Goal: Transaction & Acquisition: Subscribe to service/newsletter

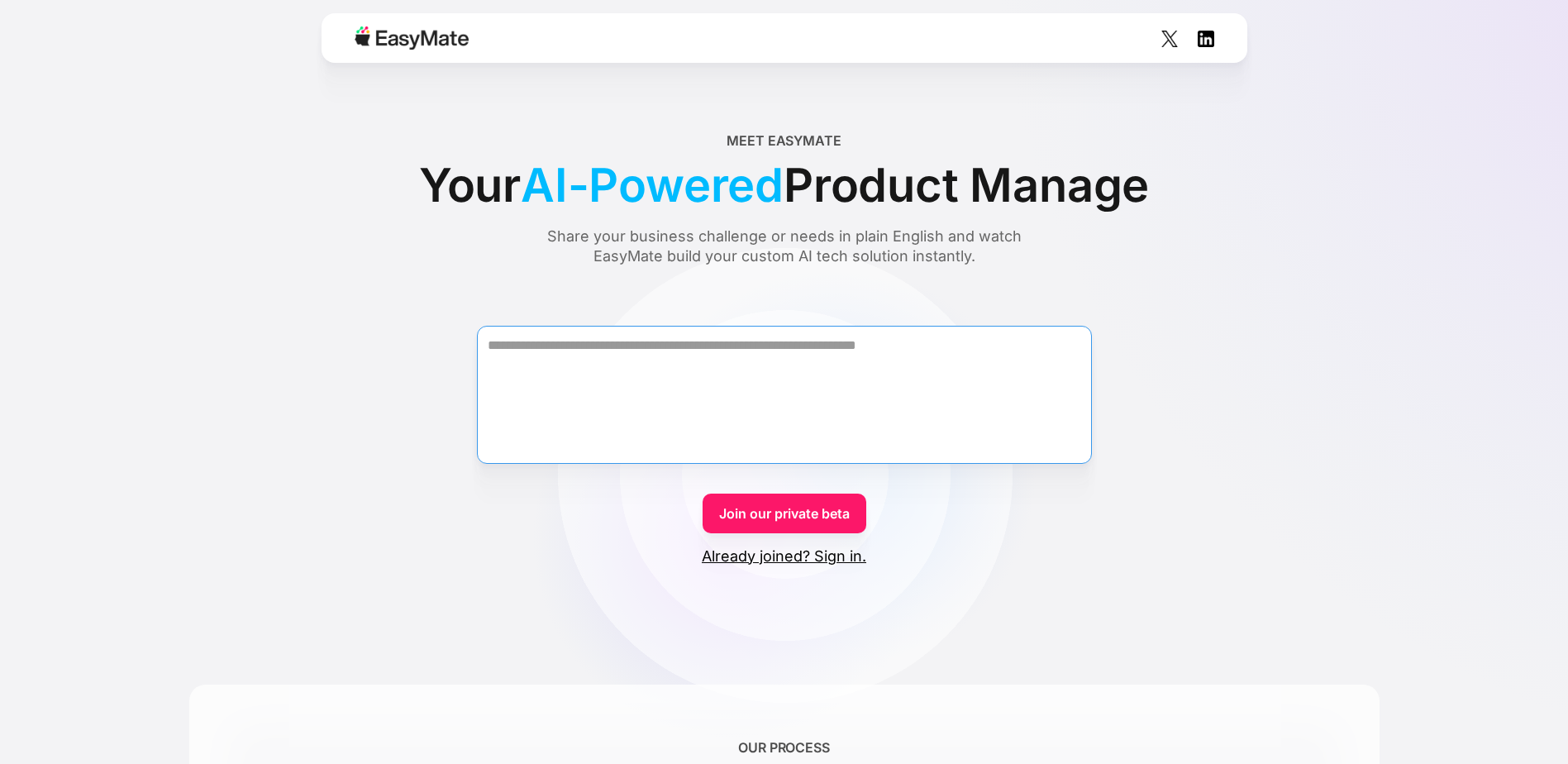
click at [659, 367] on textarea "Form" at bounding box center [784, 395] width 615 height 138
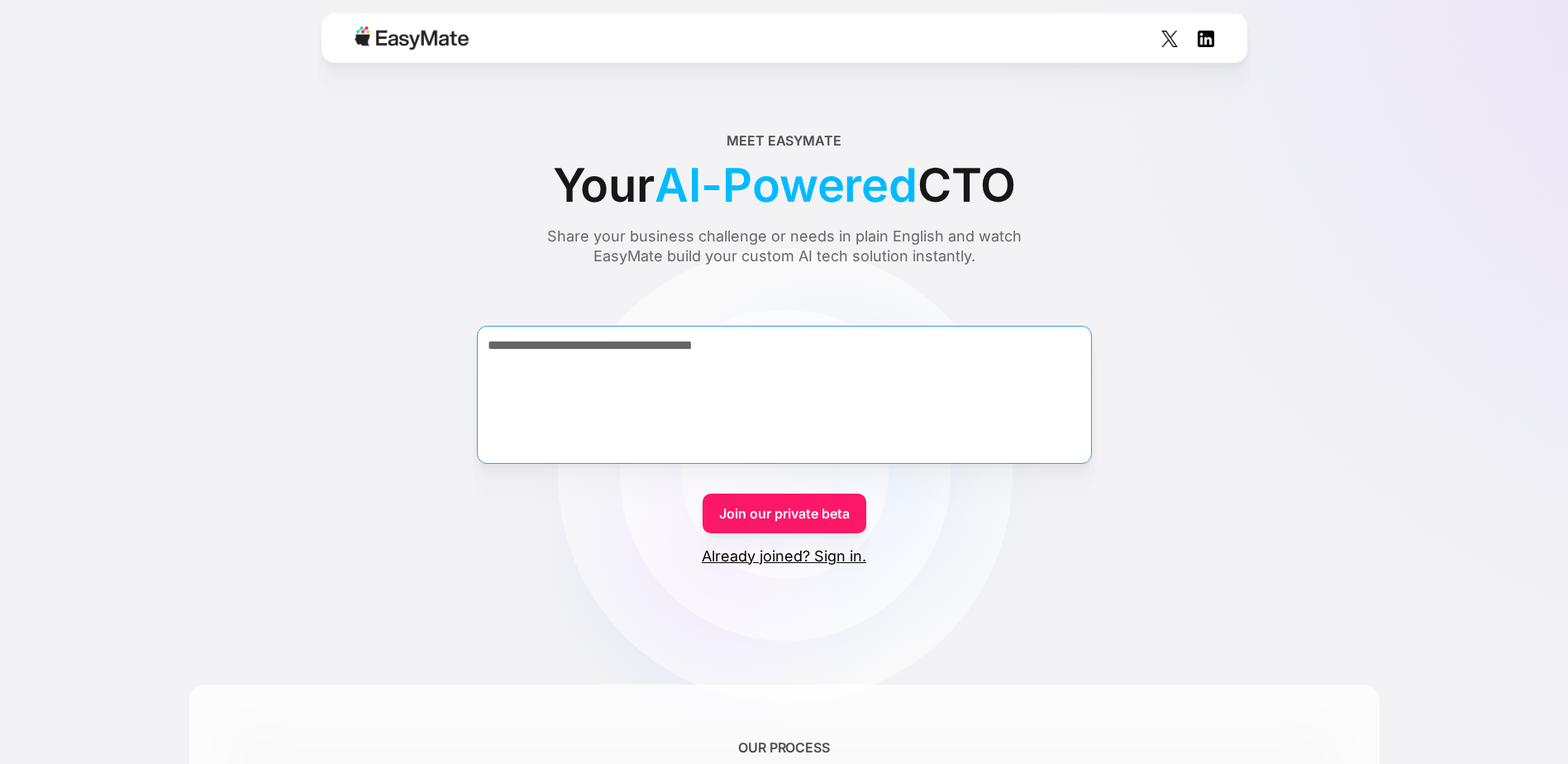
paste textarea "**********"
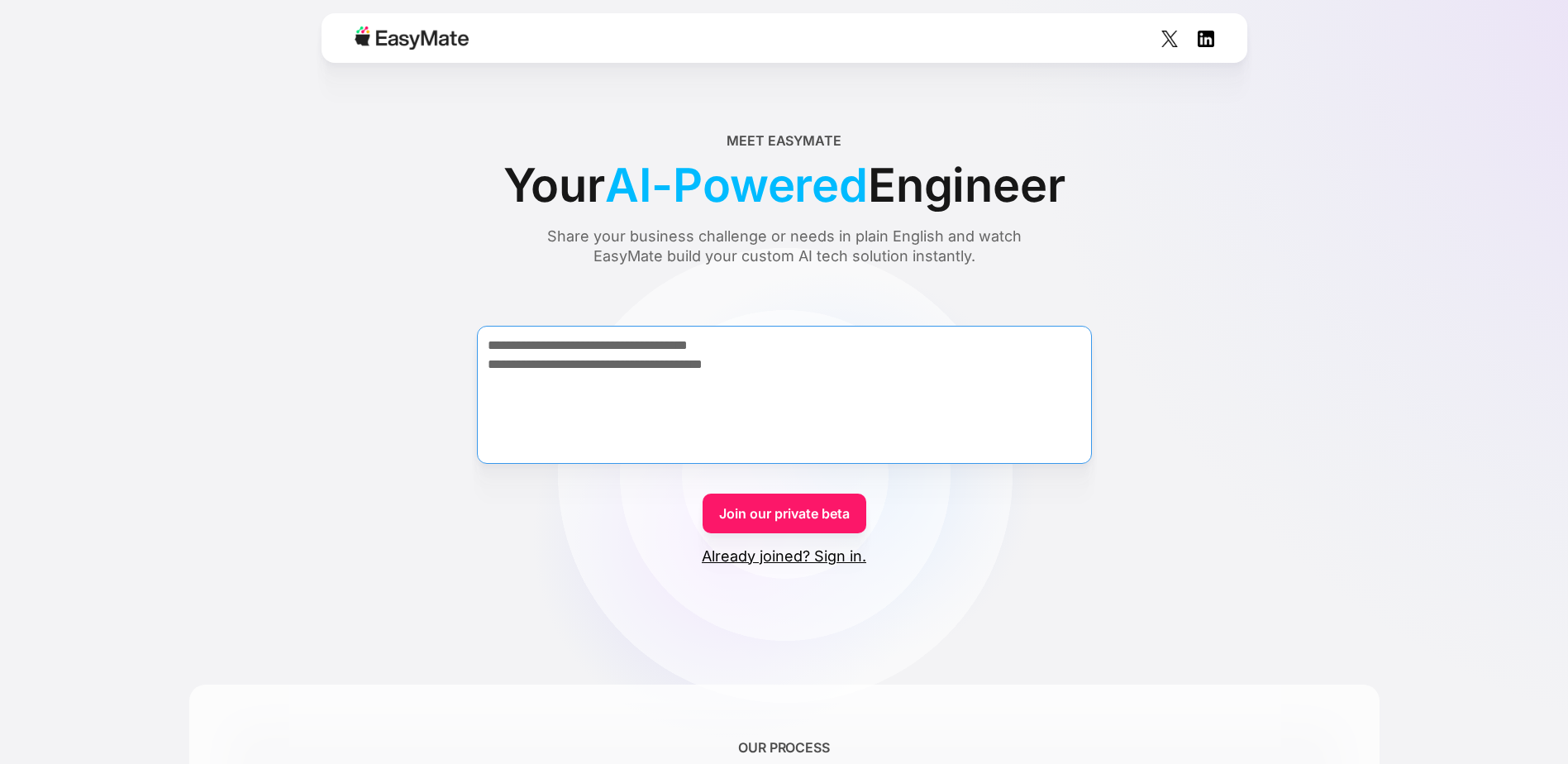
type textarea "**********"
click at [801, 513] on link "Join our private beta" at bounding box center [784, 513] width 164 height 39
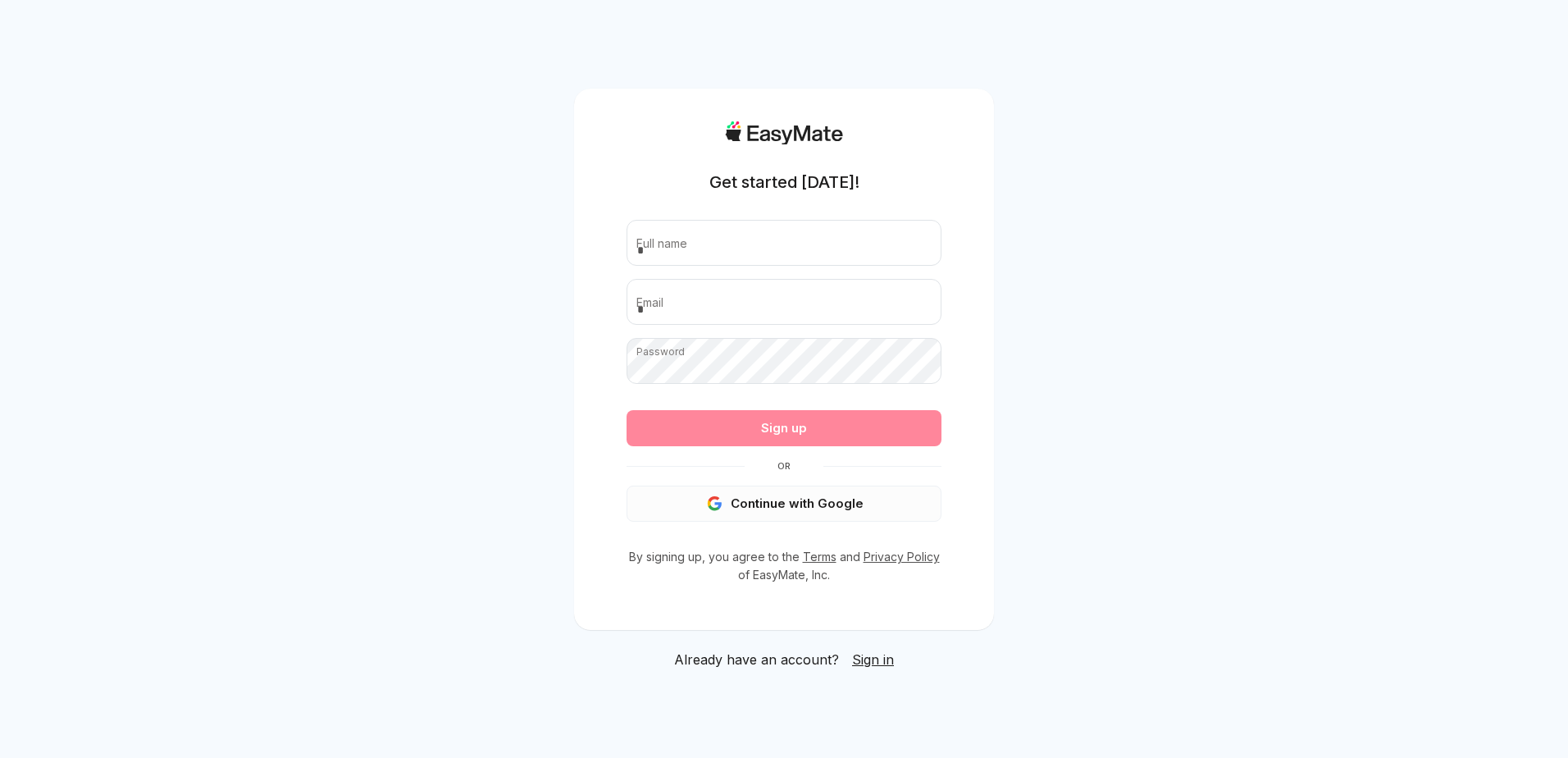
click at [797, 507] on button "Continue with Google" at bounding box center [784, 504] width 315 height 36
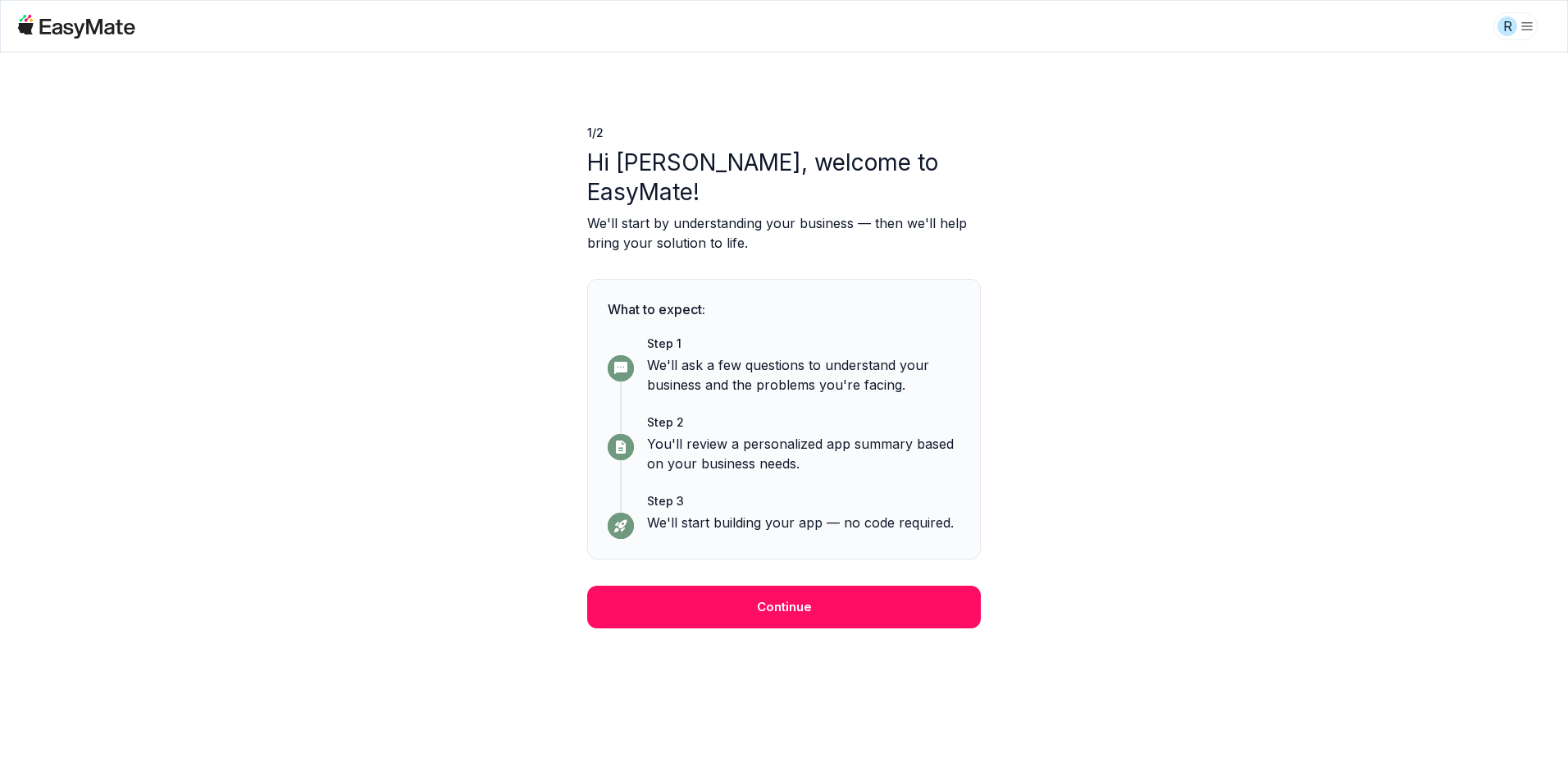
click at [914, 592] on button "Continue" at bounding box center [784, 606] width 394 height 43
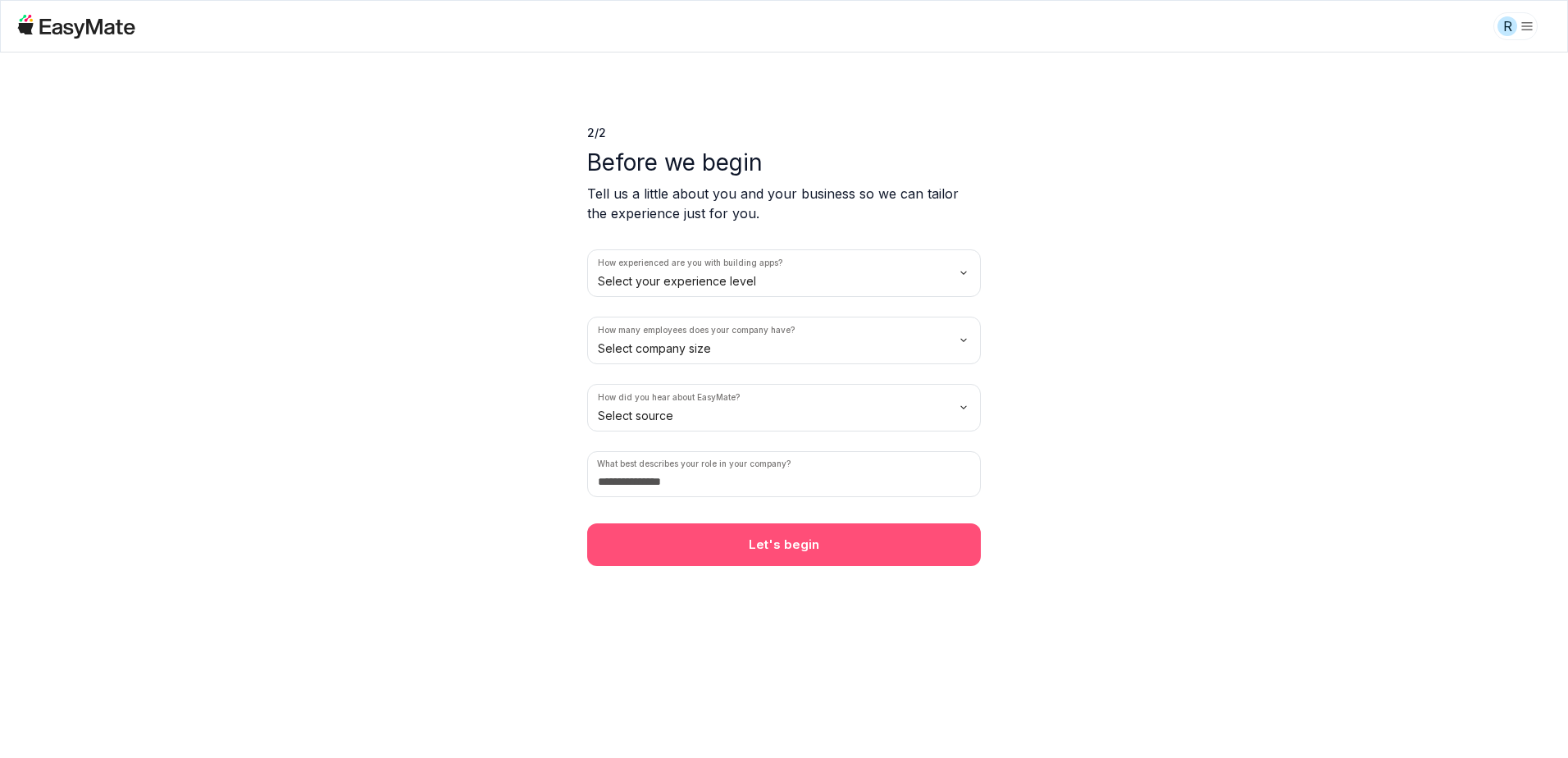
click at [878, 543] on button "Let's begin" at bounding box center [784, 544] width 394 height 43
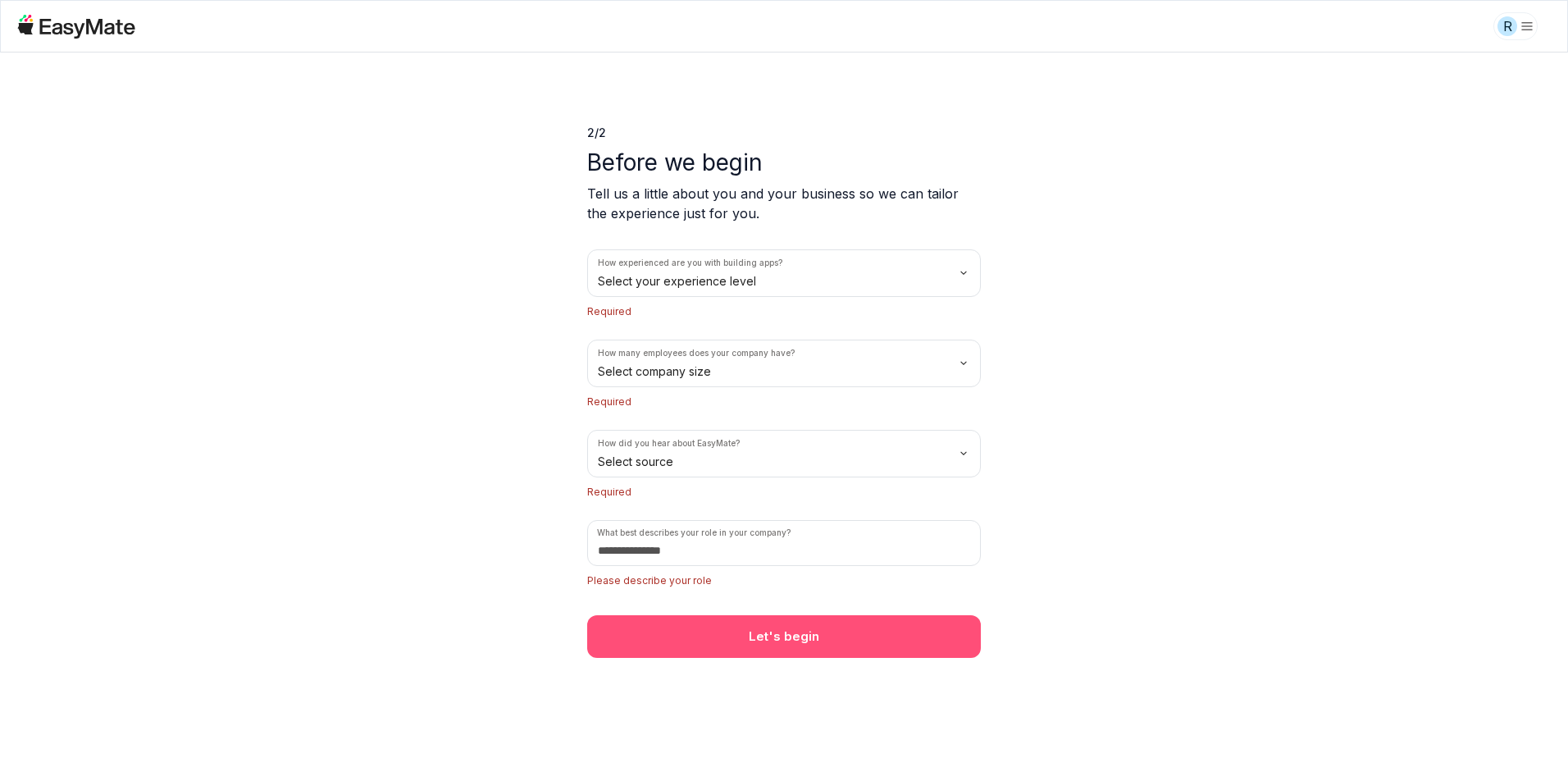
click at [865, 628] on button "Let's begin" at bounding box center [784, 636] width 394 height 43
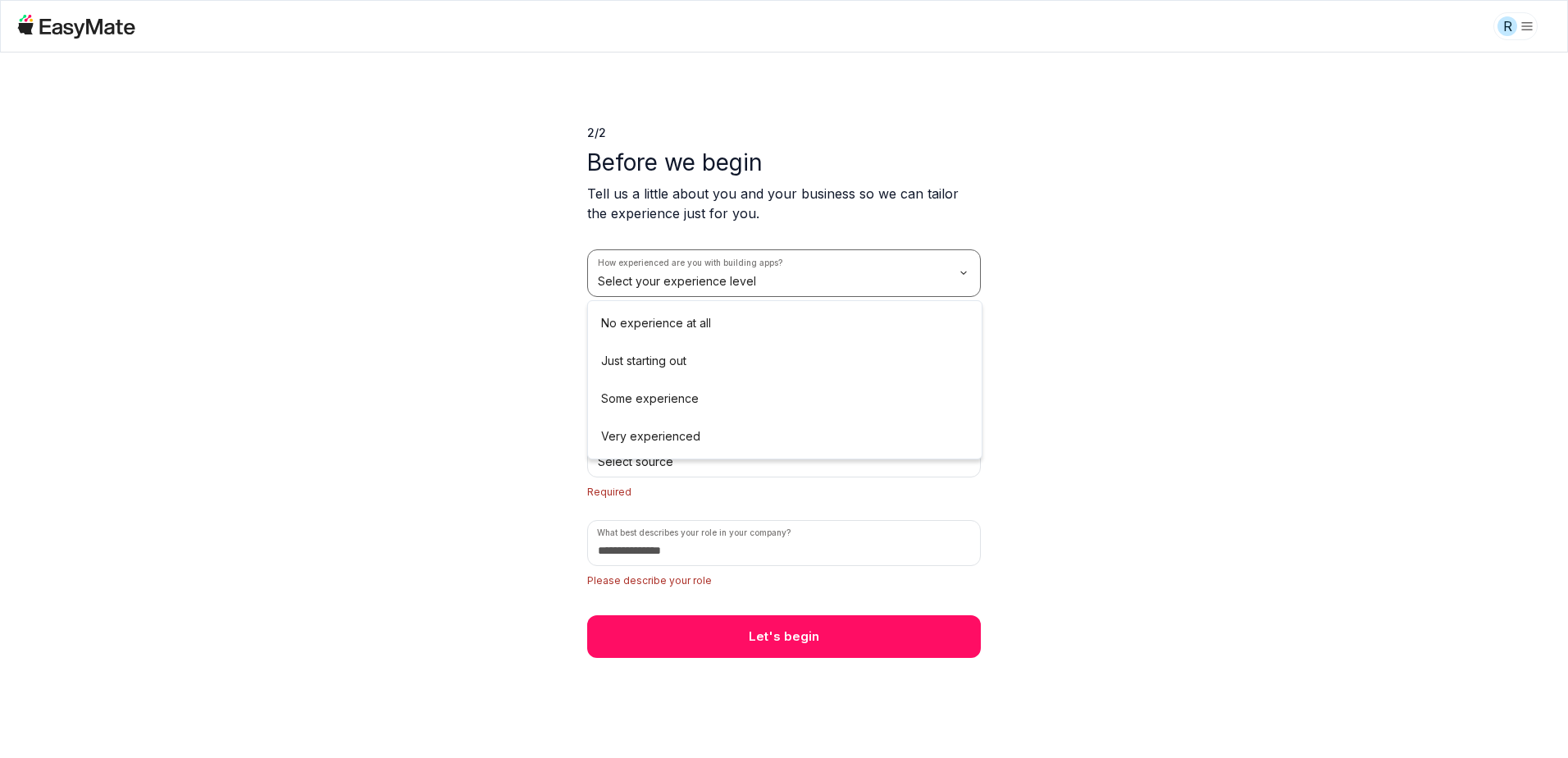
click at [916, 280] on html "R 2 / 2 Before we begin Tell us a little about you and your business so we can …" at bounding box center [784, 379] width 1568 height 758
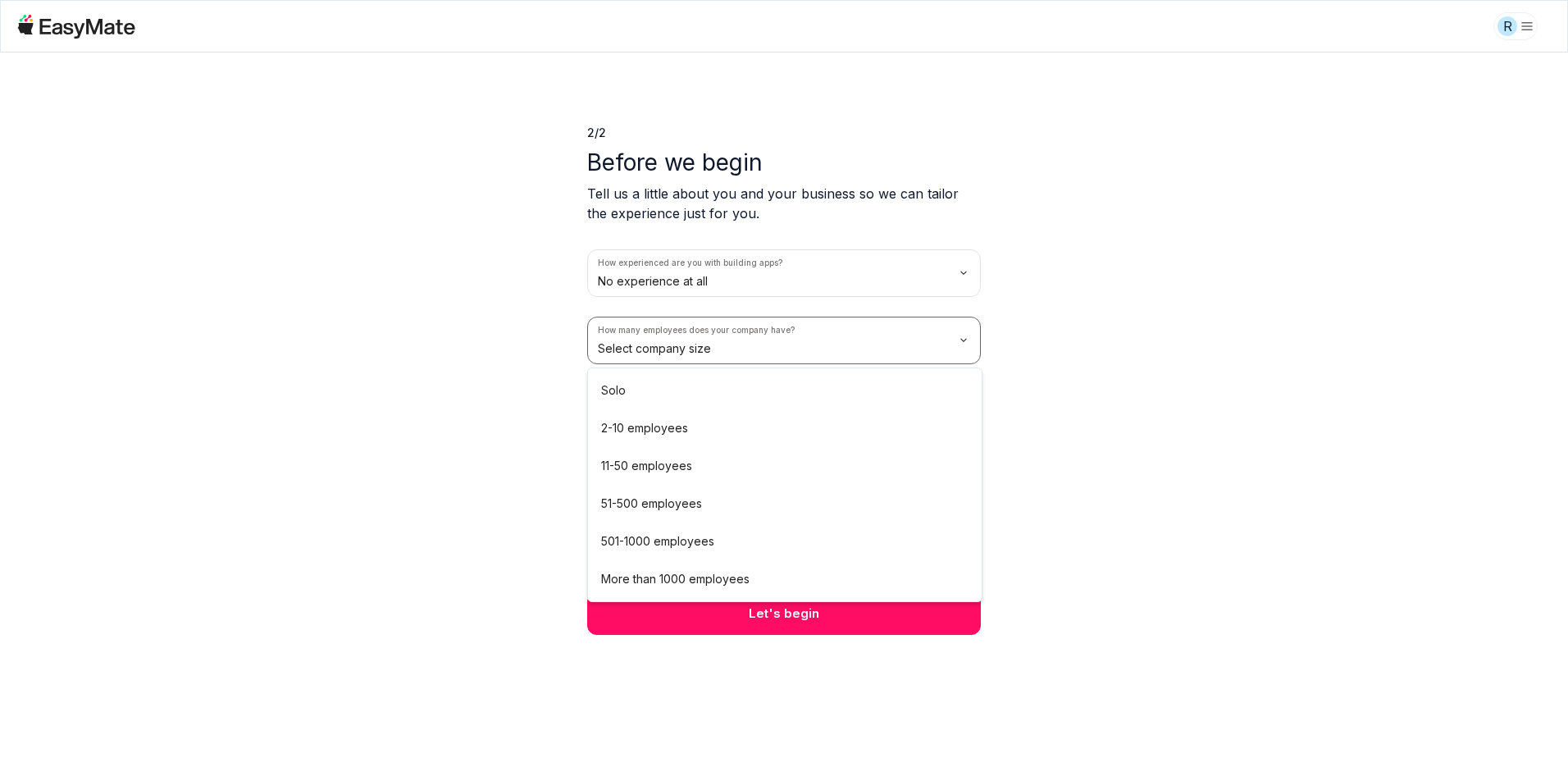
click at [763, 345] on html "R 2 / 2 Before we begin Tell us a little about you and your business so we can …" at bounding box center [784, 379] width 1568 height 758
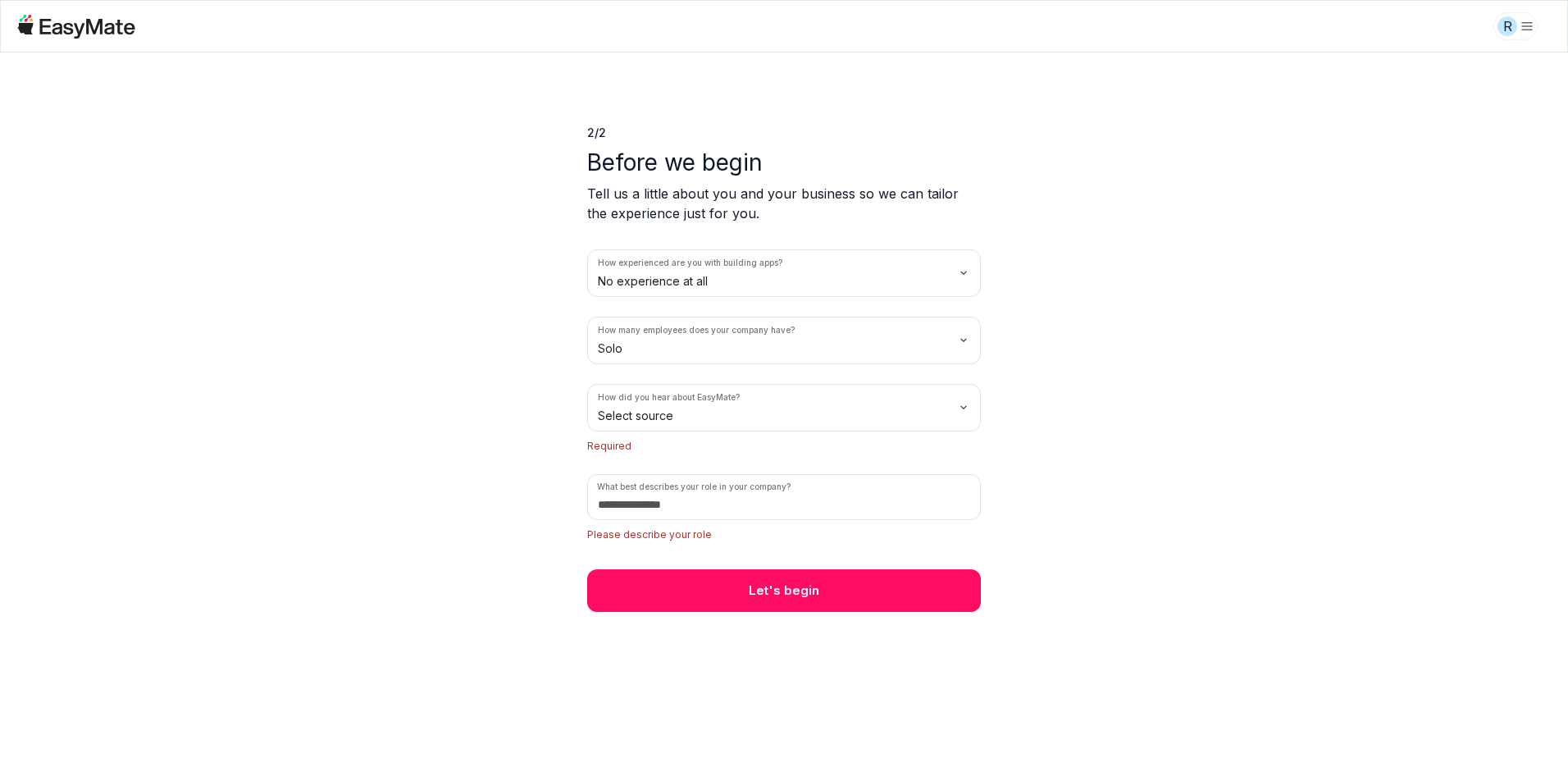
click at [734, 414] on html "R 2 / 2 Before we begin Tell us a little about you and your business so we can …" at bounding box center [784, 379] width 1568 height 758
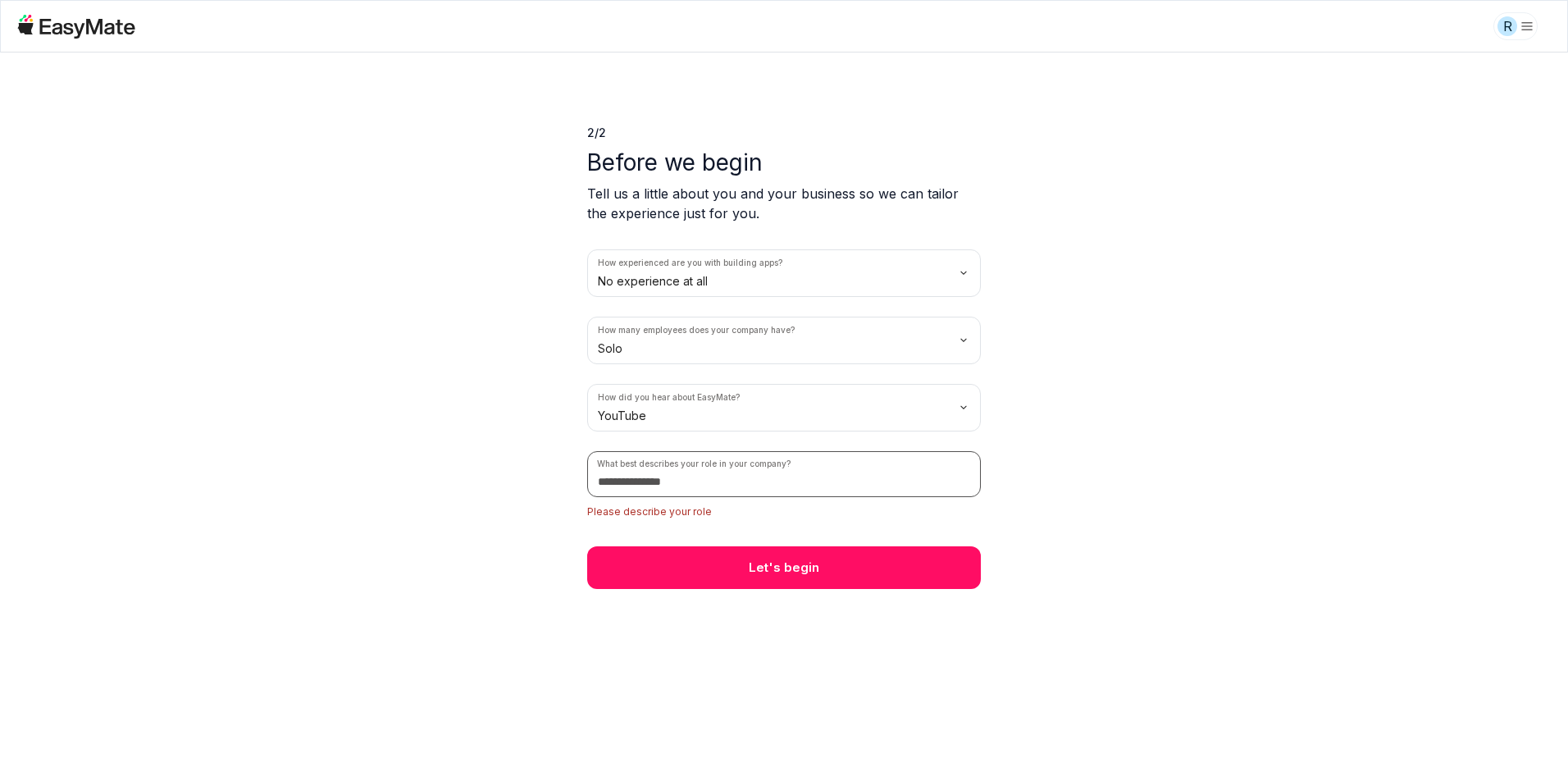
click at [719, 490] on input at bounding box center [784, 474] width 394 height 46
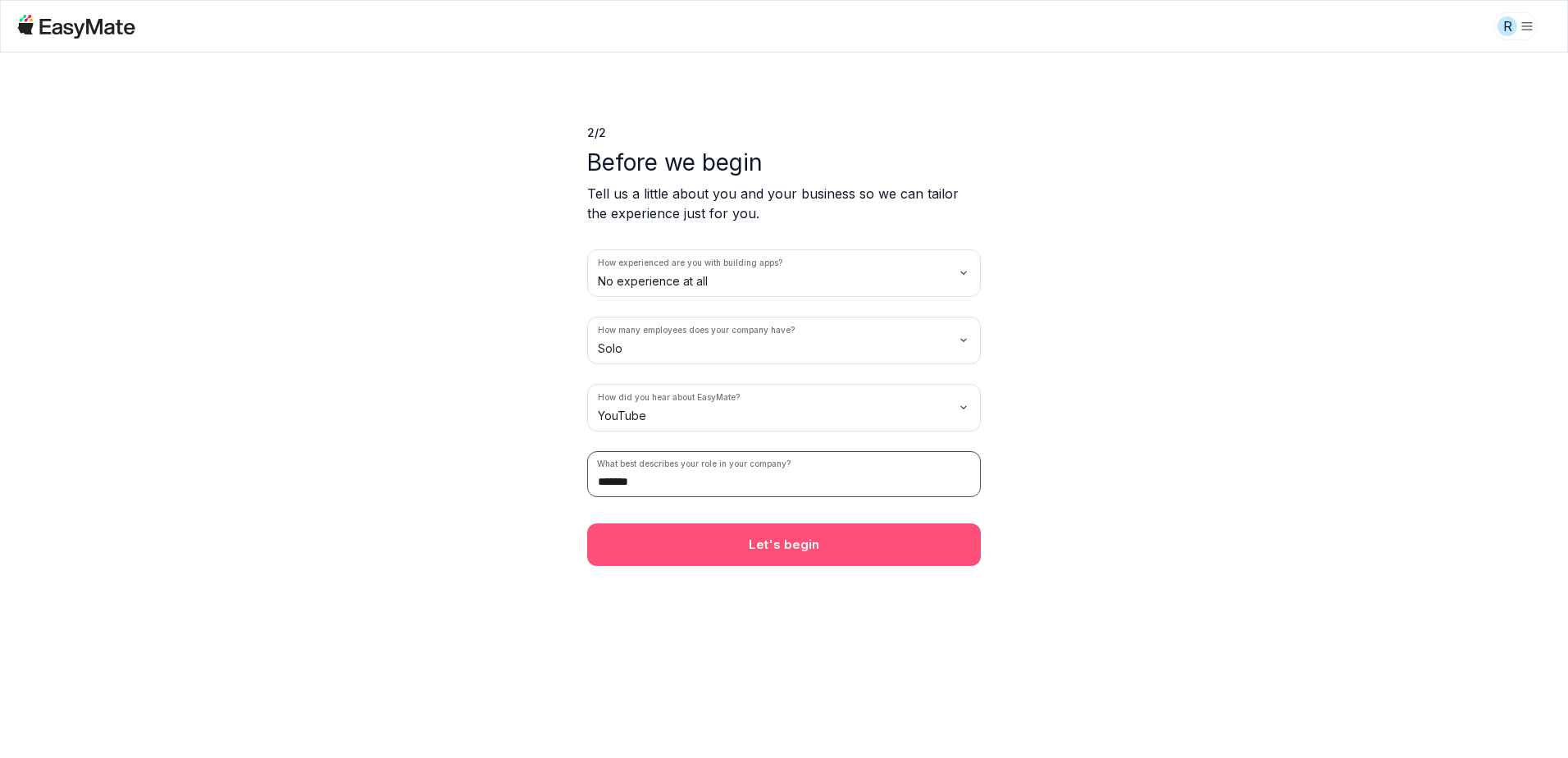
type input "*******"
click at [753, 540] on button "Let's begin" at bounding box center [784, 544] width 394 height 43
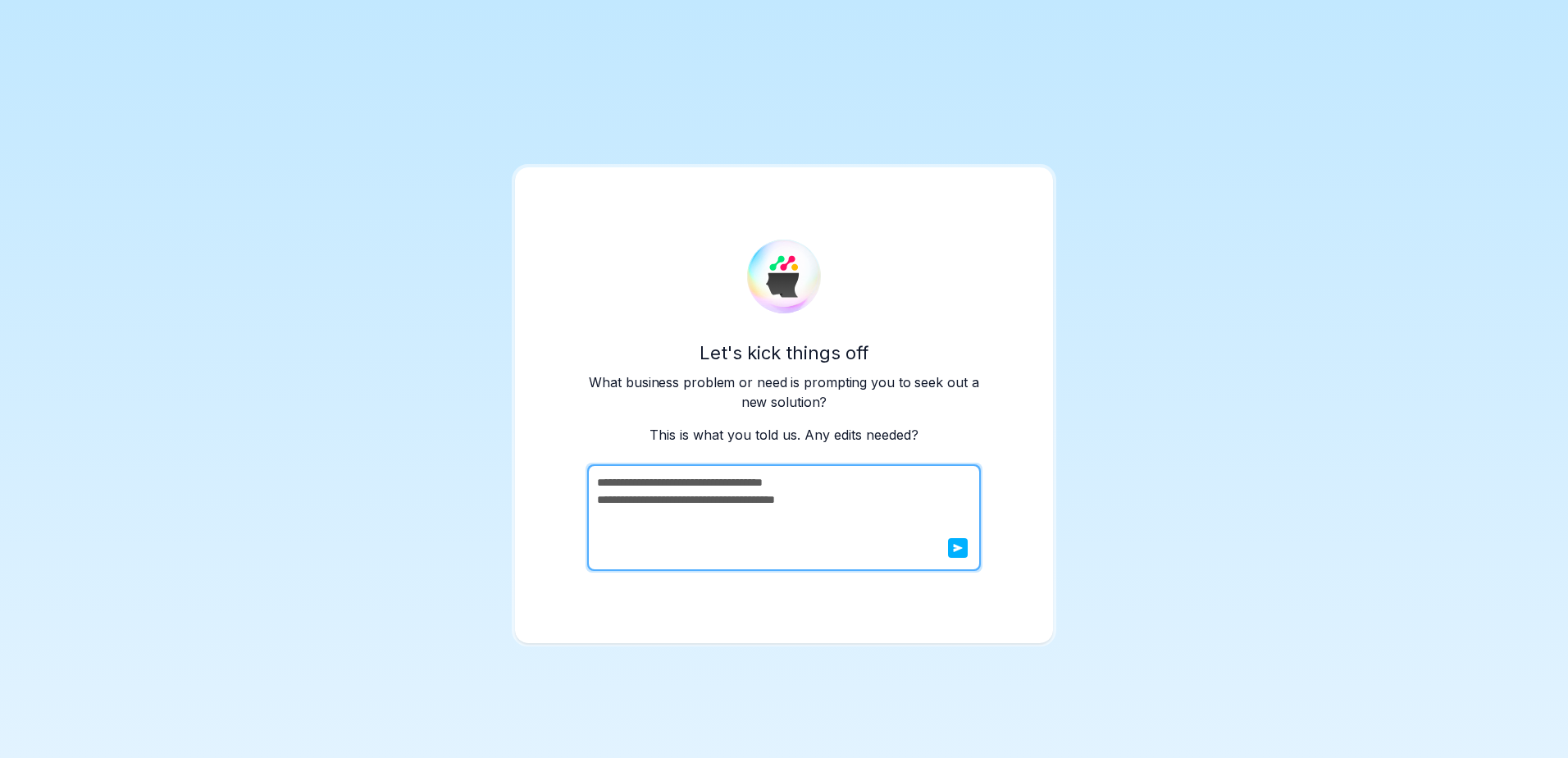
click at [955, 551] on icon "submit" at bounding box center [958, 547] width 9 height 8
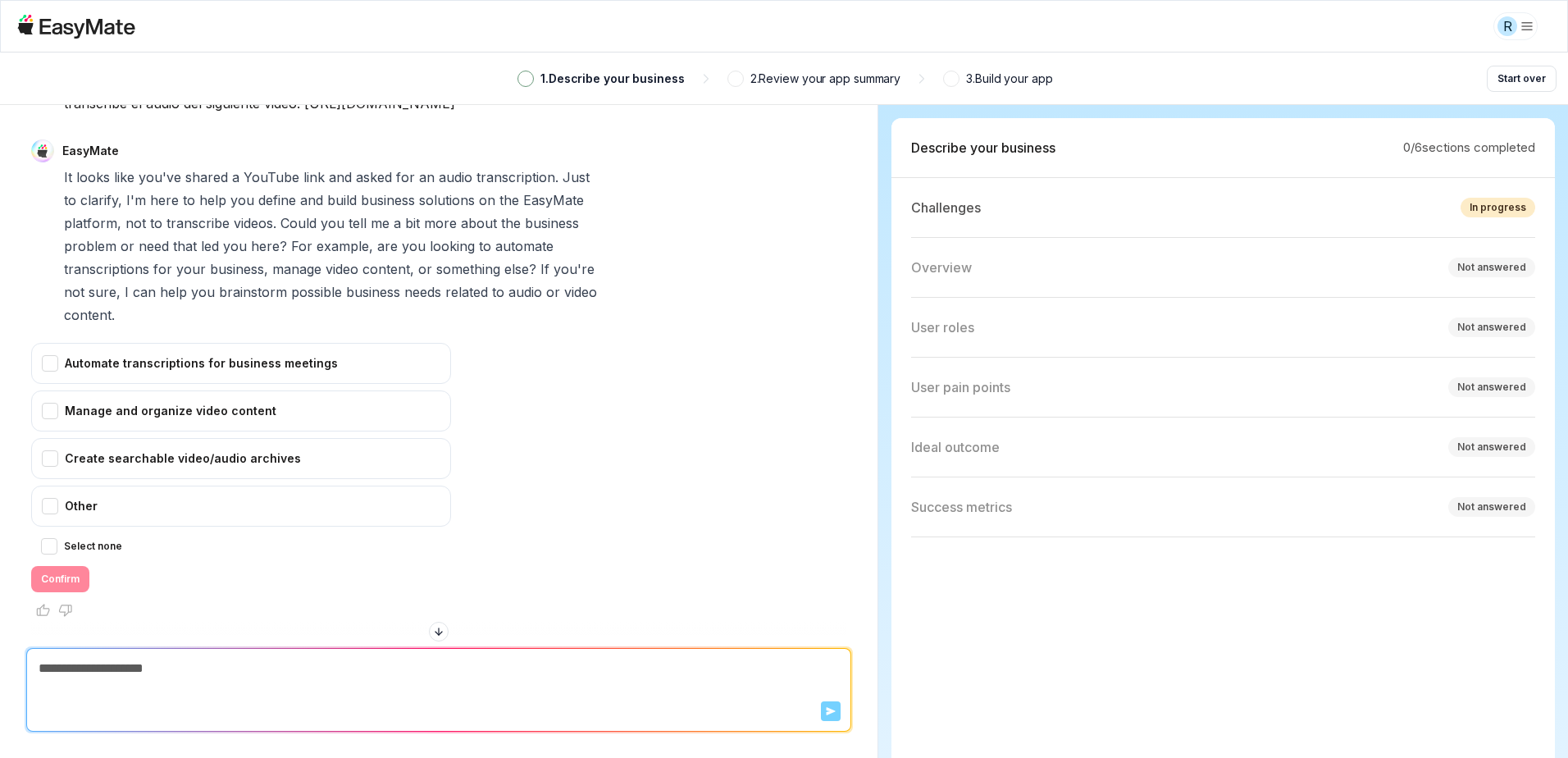
scroll to position [150, 0]
click at [253, 369] on div "Automate transcriptions for business meetings" at bounding box center [241, 363] width 420 height 41
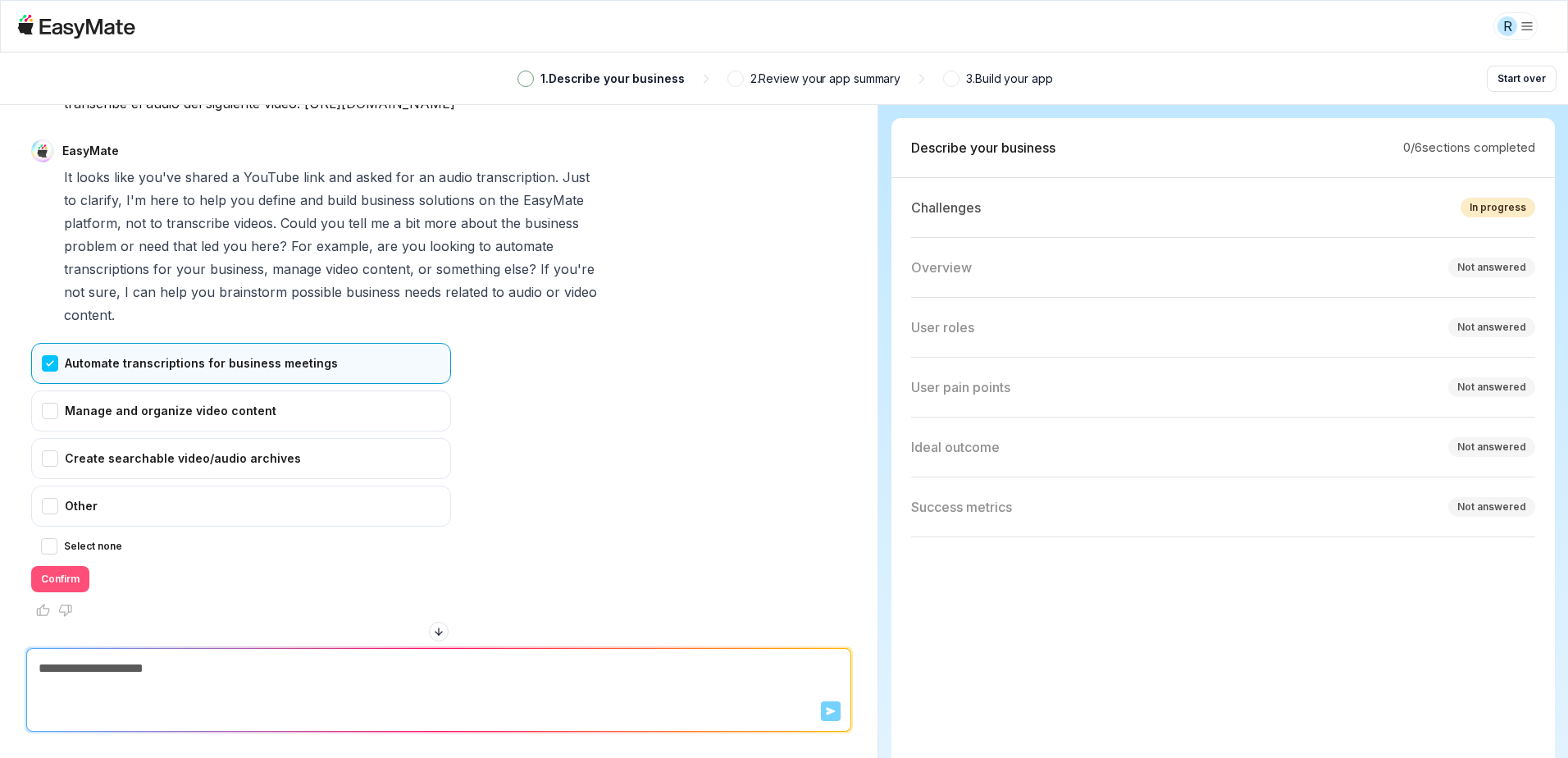
click at [64, 584] on button "Confirm" at bounding box center [60, 579] width 58 height 26
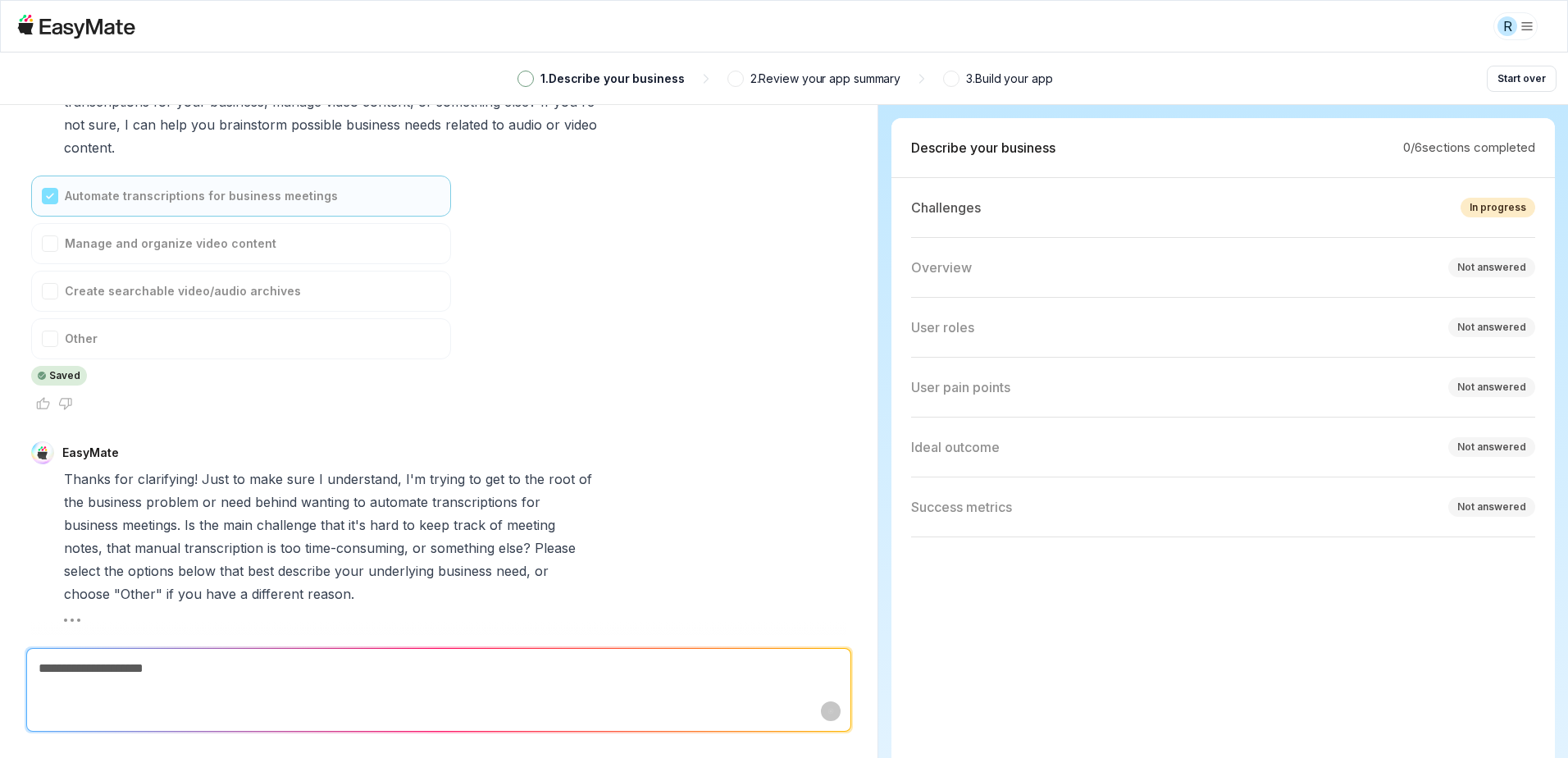
scroll to position [646, 0]
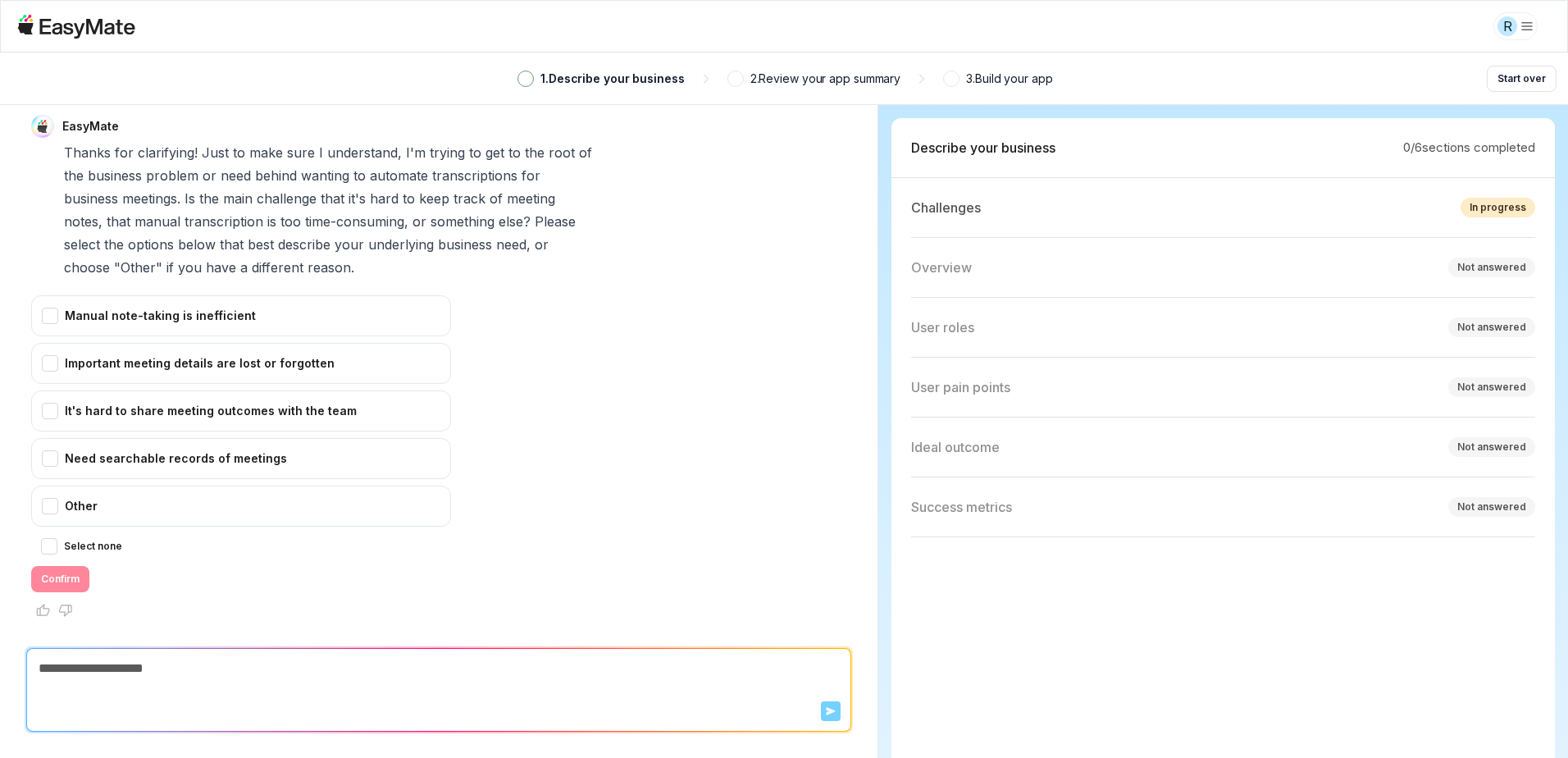
click at [112, 539] on label "Select none" at bounding box center [93, 546] width 58 height 20
click at [57, 539] on button "Select none" at bounding box center [49, 546] width 16 height 16
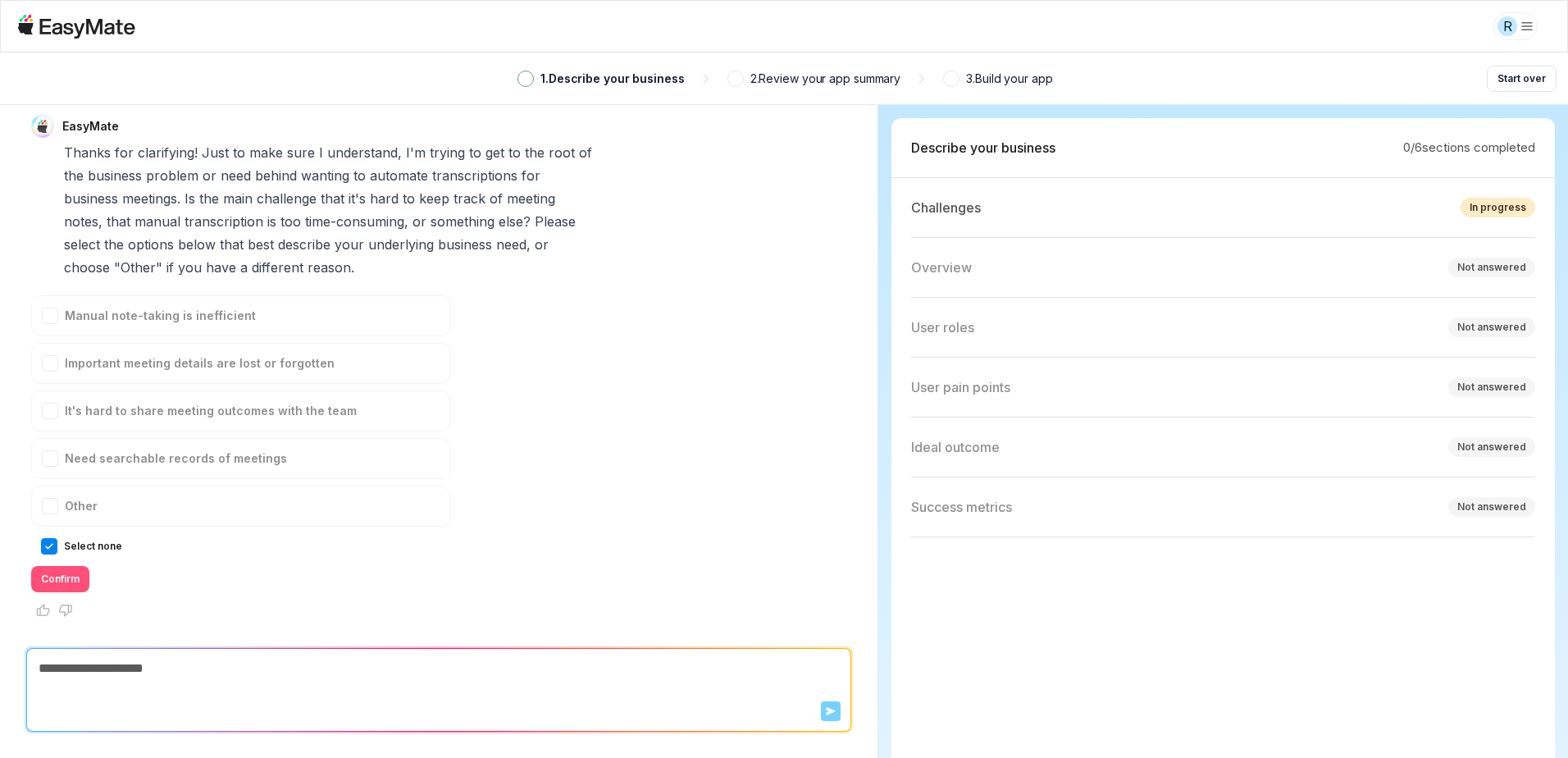
click at [75, 574] on button "Confirm" at bounding box center [60, 579] width 58 height 26
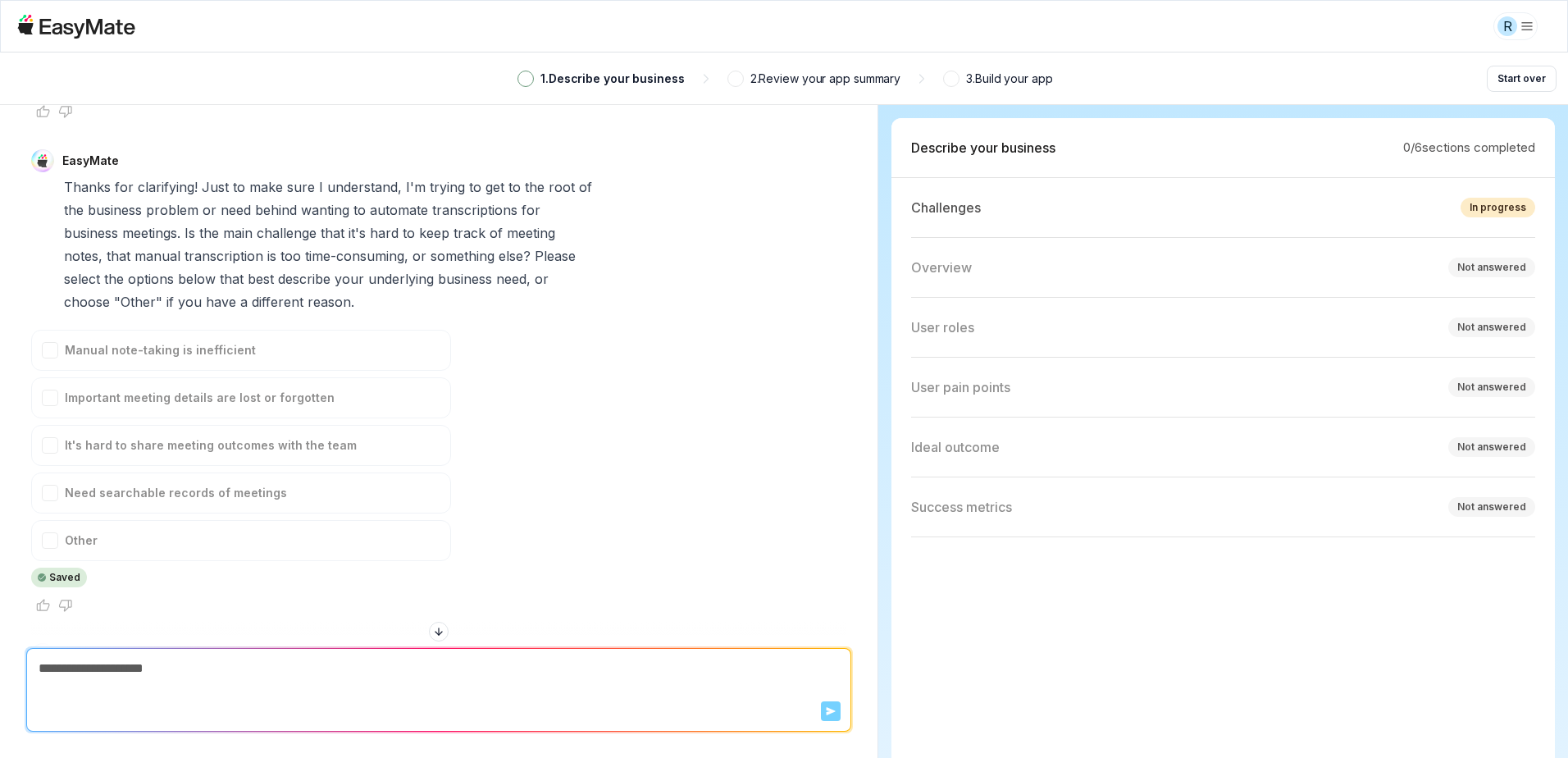
scroll to position [592, 0]
type textarea "*"
